Goal: Information Seeking & Learning: Understand process/instructions

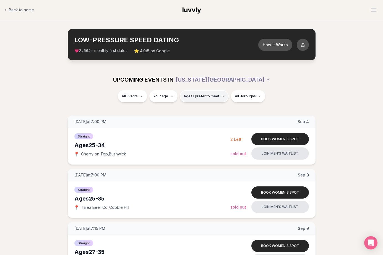
click at [194, 98] on span "Ages I prefer to meet" at bounding box center [202, 96] width 36 height 4
click at [202, 109] on div "Please enter your age first" at bounding box center [204, 112] width 49 height 10
click at [202, 111] on div "Please enter your age first" at bounding box center [204, 112] width 49 height 10
click at [206, 113] on div "Please enter your age first" at bounding box center [204, 112] width 49 height 10
click at [215, 111] on div "Please enter your age first" at bounding box center [204, 112] width 49 height 10
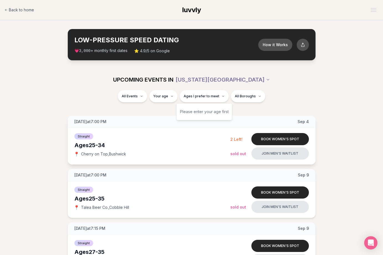
click at [249, 126] on div "[DATE] at 7:00 PM [DATE]" at bounding box center [192, 122] width 248 height 12
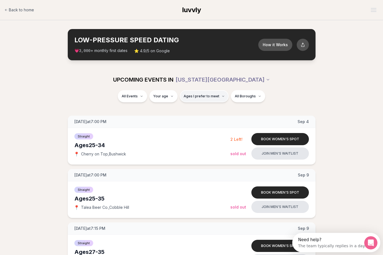
click at [205, 95] on span "Ages I prefer to meet" at bounding box center [202, 96] width 36 height 4
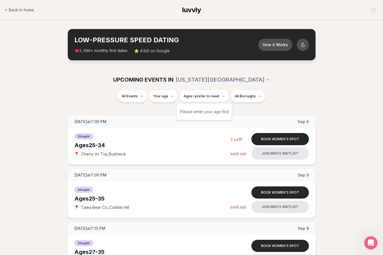
click at [199, 113] on div "Please enter your age first" at bounding box center [204, 112] width 49 height 10
click at [200, 121] on div "[DATE] at 7:00 PM [DATE]" at bounding box center [192, 122] width 248 height 12
type input "**"
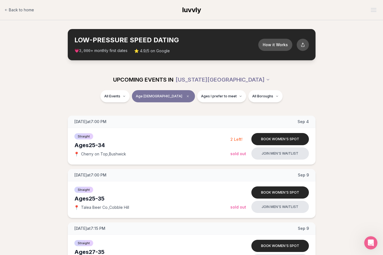
click at [163, 95] on span "Age [DEMOGRAPHIC_DATA]" at bounding box center [159, 96] width 46 height 4
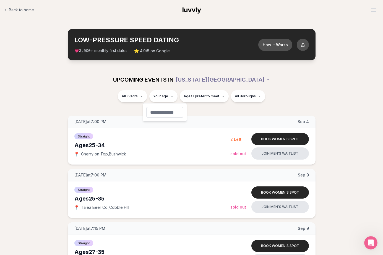
type input "**"
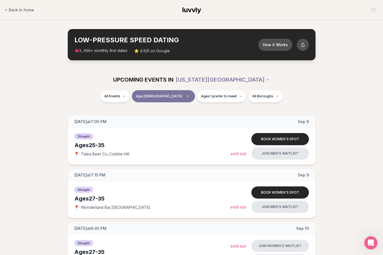
click at [94, 104] on div "All Events Age [DEMOGRAPHIC_DATA] Ages I prefer to meet All Boroughs" at bounding box center [192, 97] width 310 height 14
click at [268, 44] on button "How it Works" at bounding box center [275, 44] width 36 height 13
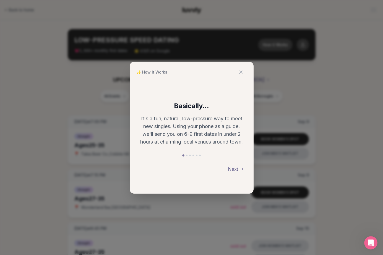
click at [237, 170] on button "Next" at bounding box center [236, 169] width 17 height 12
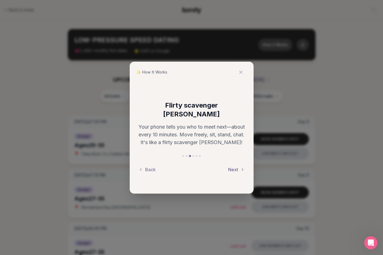
click at [235, 167] on button "Next" at bounding box center [236, 169] width 17 height 12
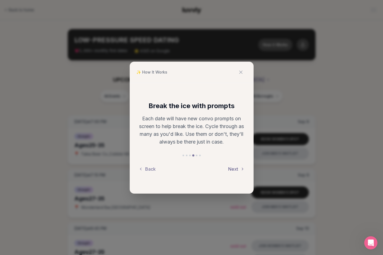
click at [234, 167] on button "Next" at bounding box center [236, 169] width 17 height 12
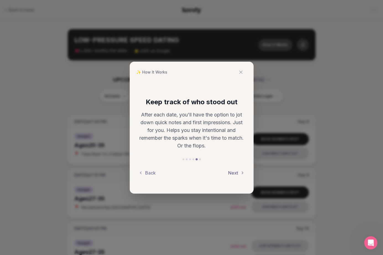
click at [234, 168] on button "Next" at bounding box center [236, 173] width 17 height 12
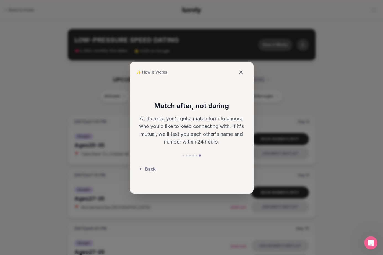
click at [241, 72] on icon at bounding box center [241, 72] width 3 height 3
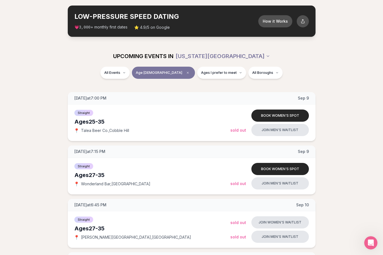
scroll to position [41, 0]
